Goal: Information Seeking & Learning: Check status

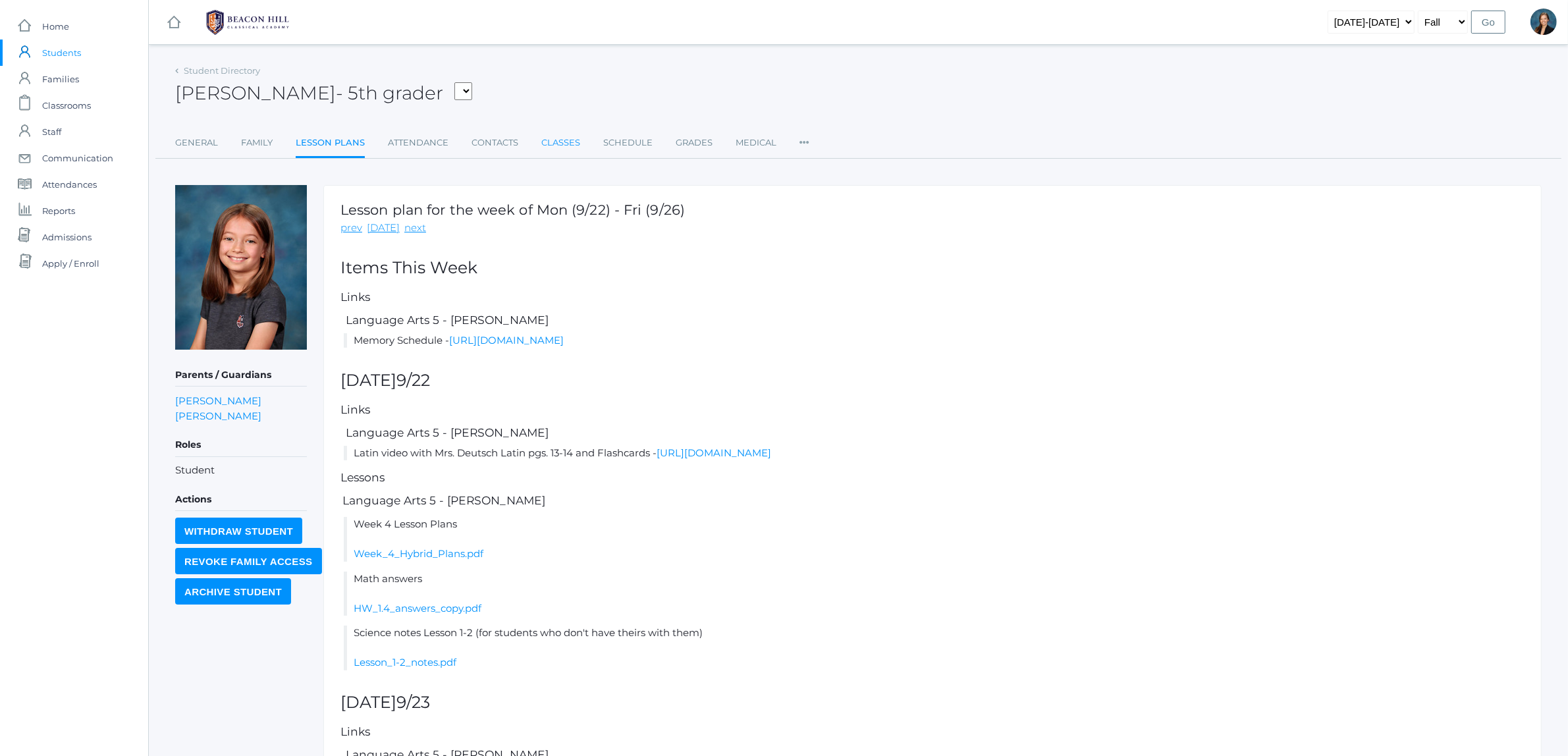
click at [564, 137] on link "Classes" at bounding box center [560, 142] width 39 height 27
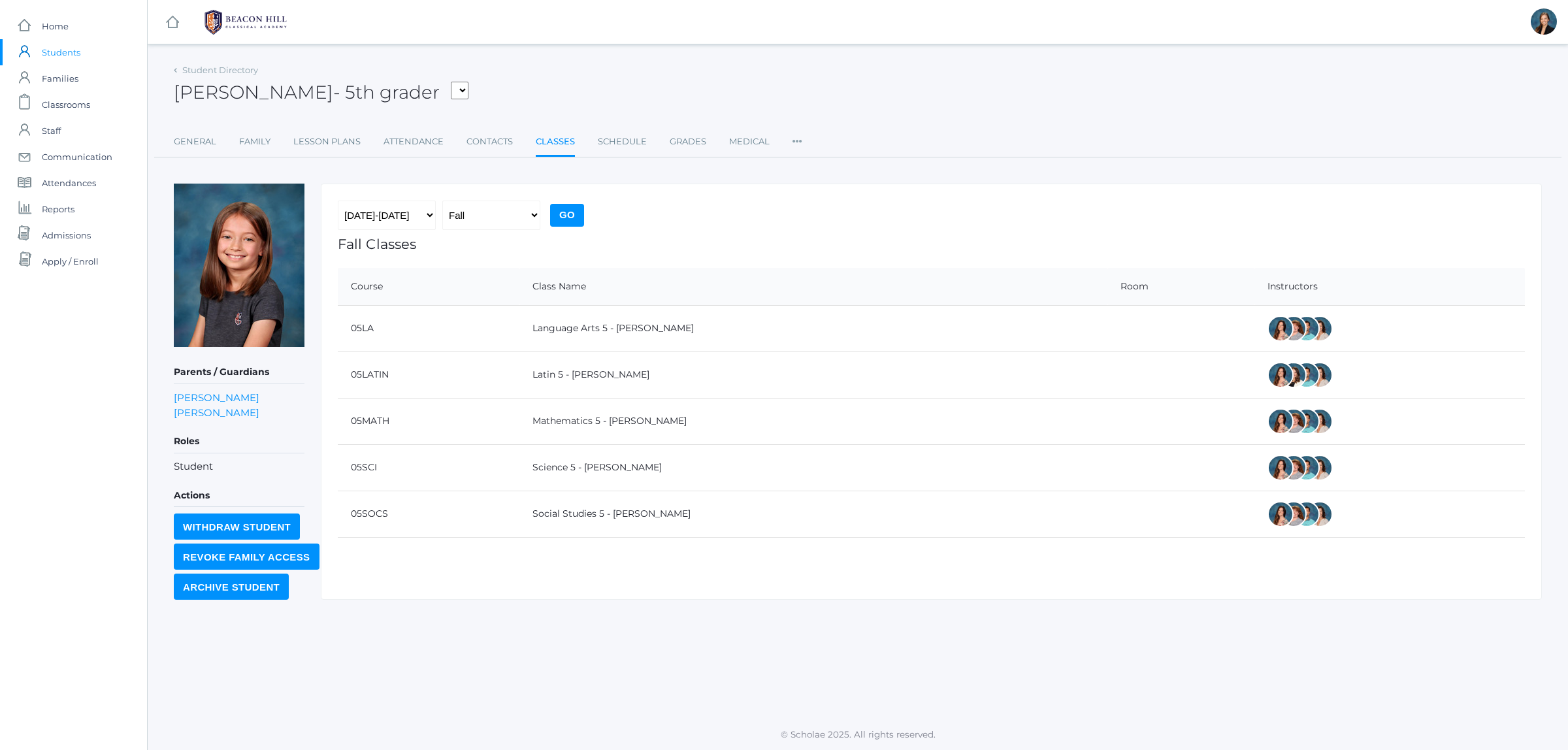
click at [465, 379] on td "05LATIN" at bounding box center [429, 375] width 182 height 47
click at [685, 127] on div "Student Directory [PERSON_NAME] - 5th grader [PERSON_NAME], [PERSON_NAME], [PER…" at bounding box center [858, 109] width 1369 height 97
click at [690, 138] on link "Grades" at bounding box center [688, 141] width 37 height 26
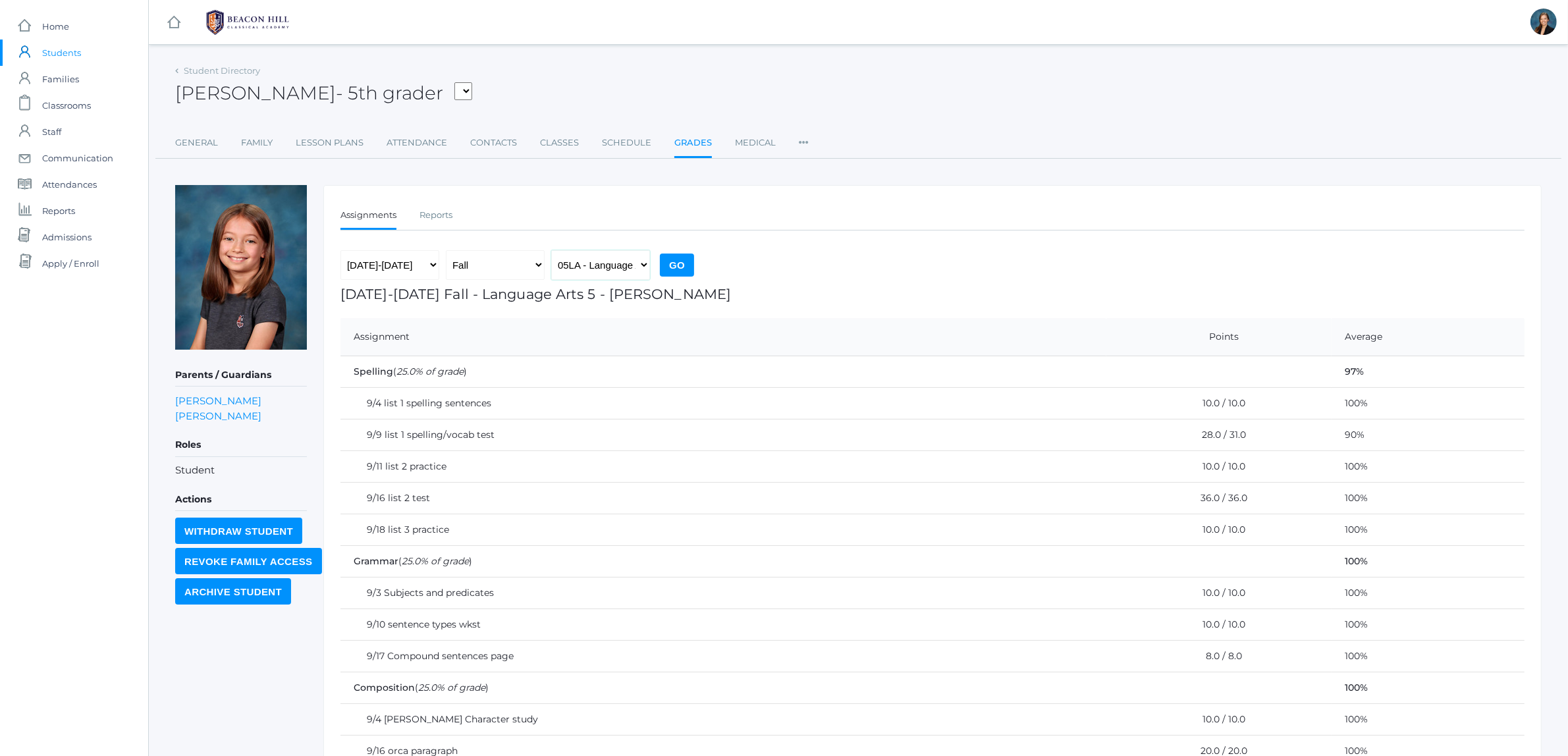
click at [624, 255] on select "05LA - Language Arts 5 [PERSON_NAME] 05LATIN - Latin 5 [PERSON_NAME] 05MATH - M…" at bounding box center [600, 264] width 99 height 29
select select "1971"
click at [551, 250] on select "05LA - Language Arts 5 Salazar 05LATIN - Latin 5 Salazar 05MATH - Mathematics 5…" at bounding box center [600, 264] width 99 height 29
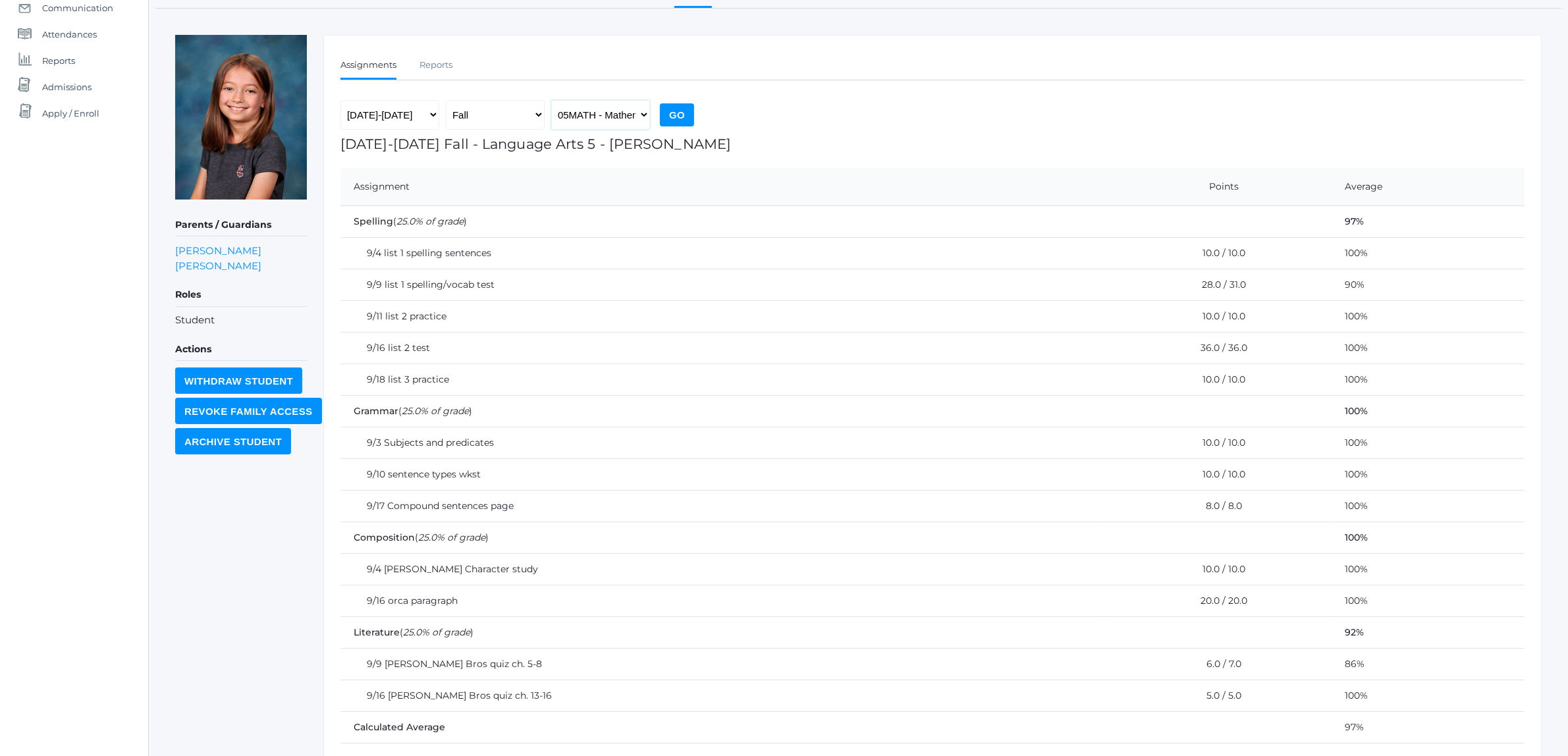
scroll to position [123, 0]
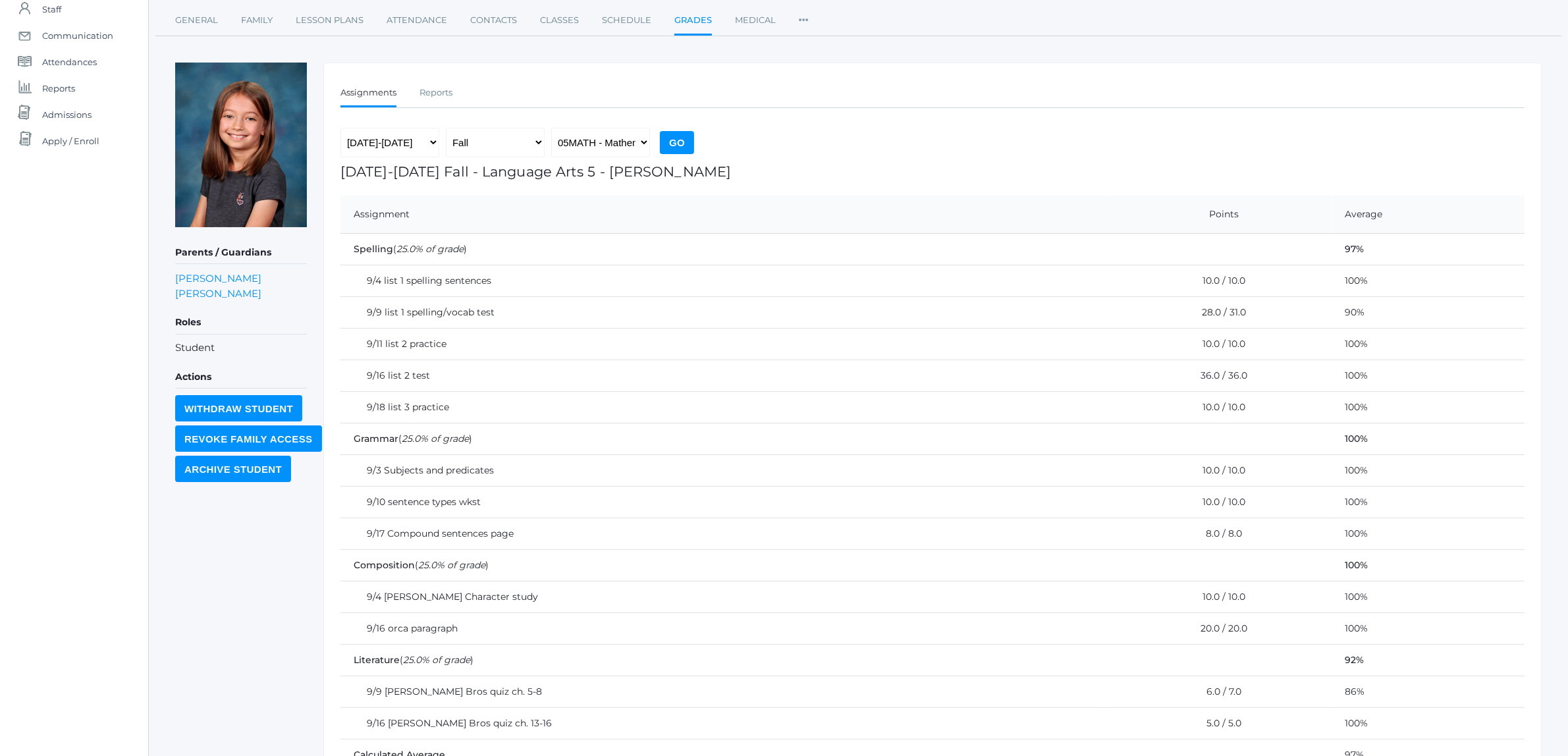
click at [675, 135] on input "Go" at bounding box center [677, 142] width 34 height 23
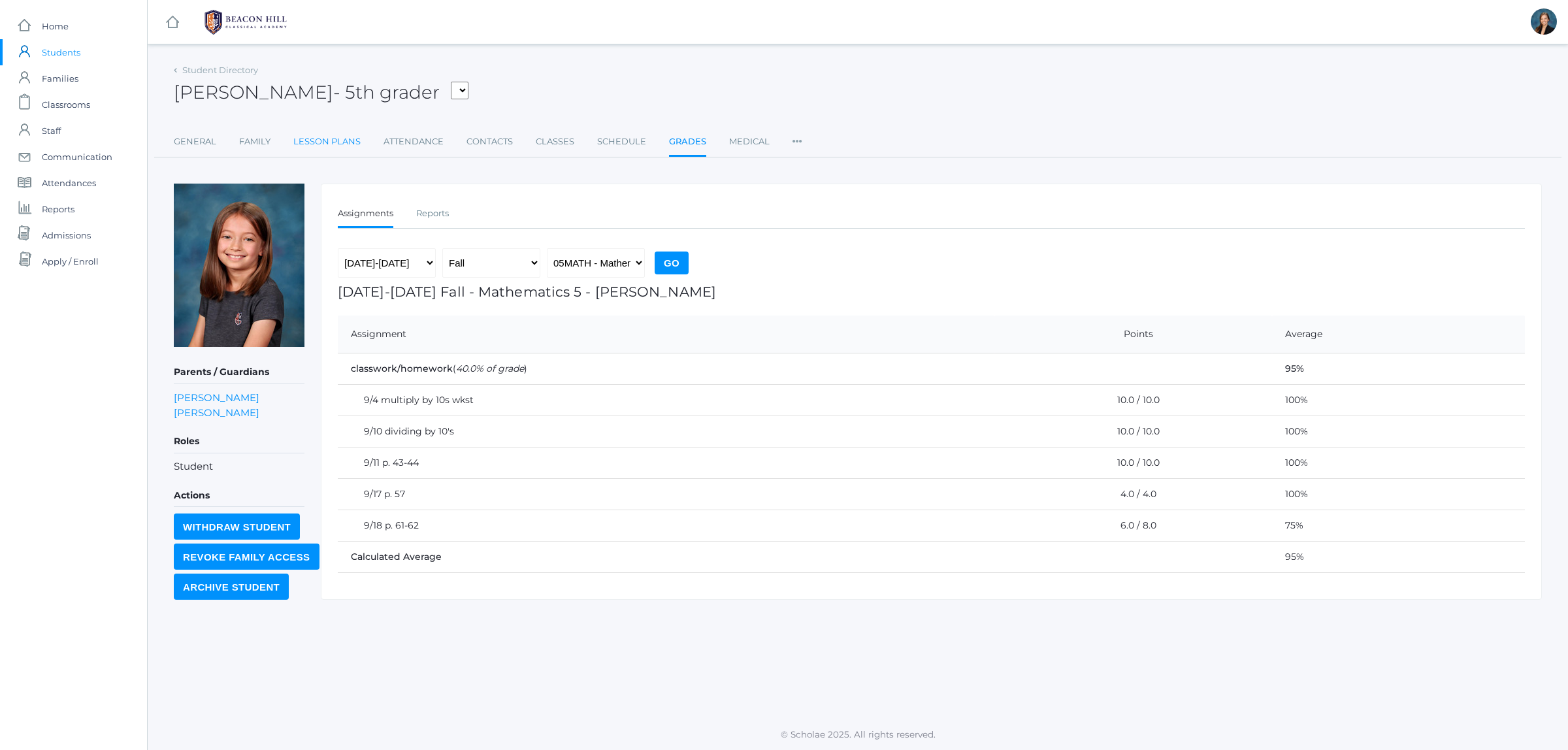
click at [347, 141] on link "Lesson Plans" at bounding box center [327, 141] width 68 height 26
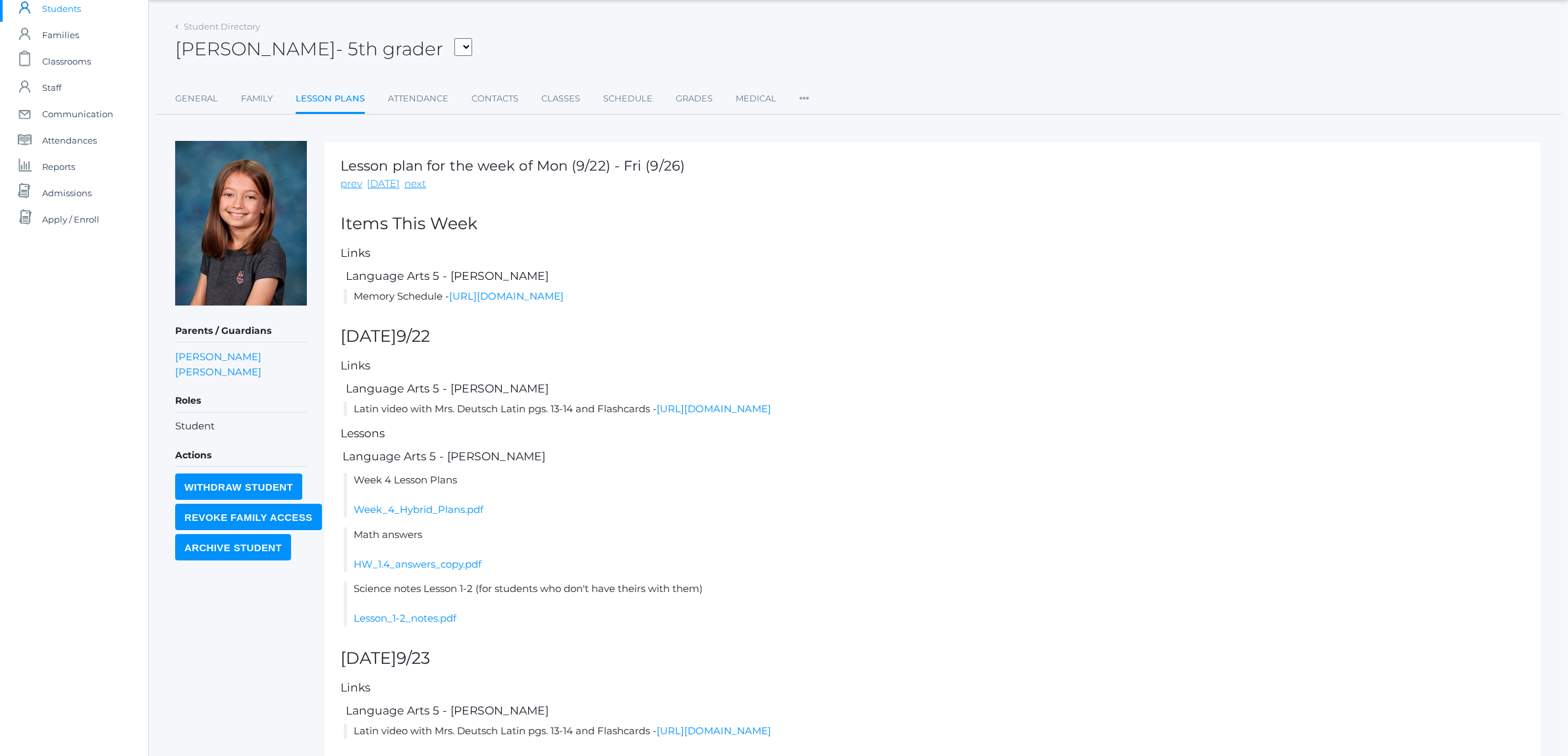
scroll to position [82, 0]
